Goal: Navigation & Orientation: Find specific page/section

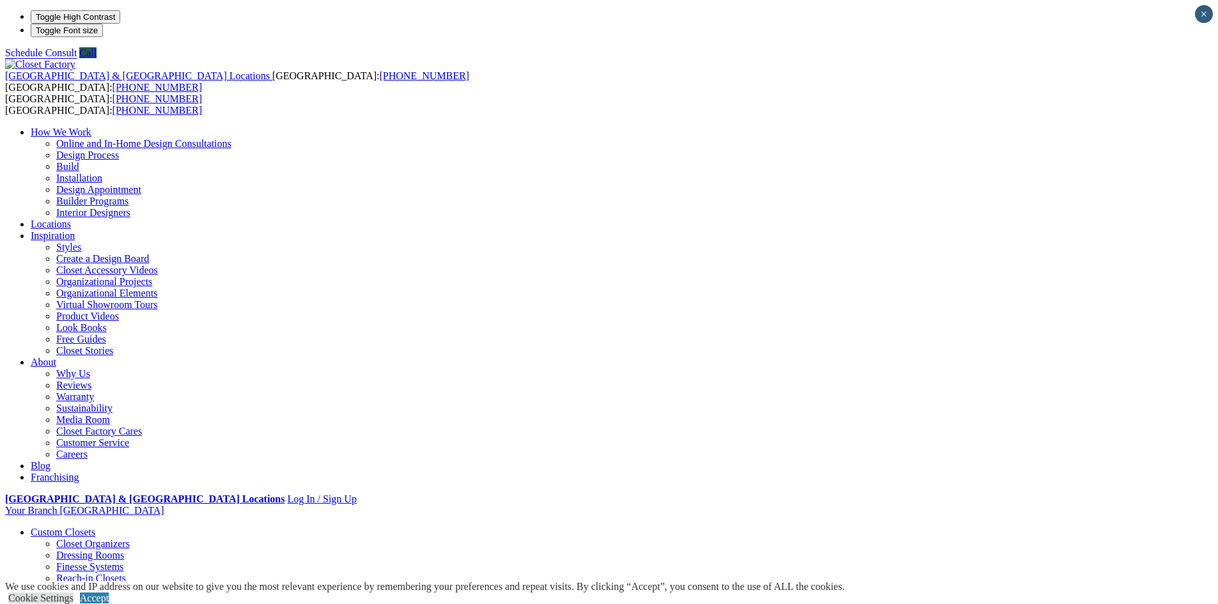
click at [126, 573] on link "Reach-in Closets" at bounding box center [91, 578] width 70 height 11
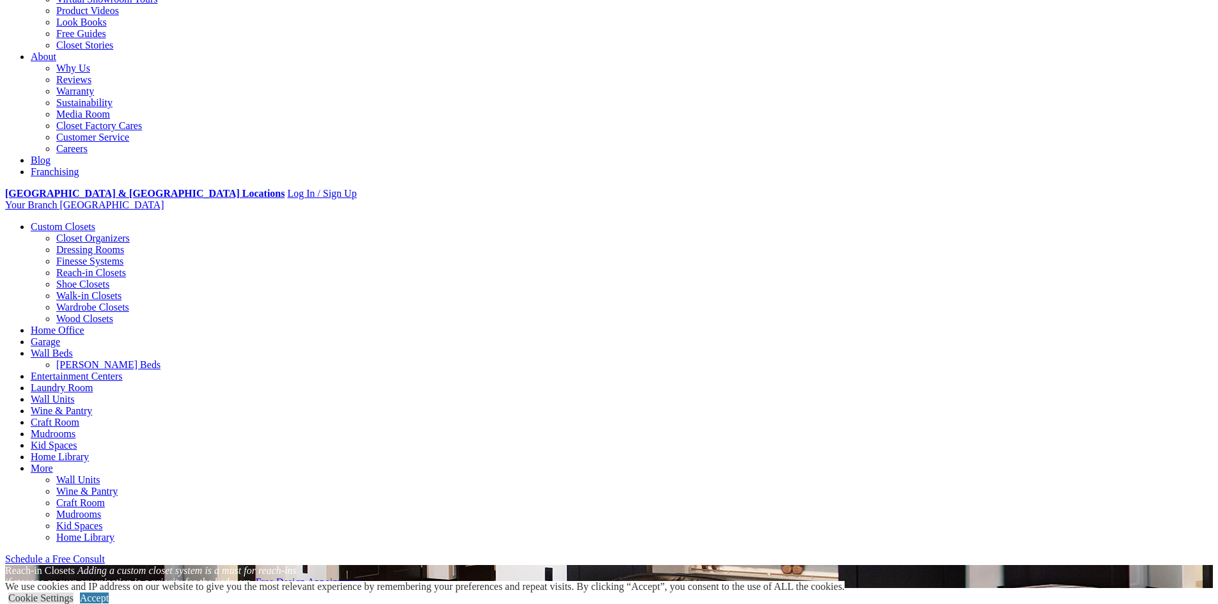
scroll to position [256, 0]
